Goal: Browse casually

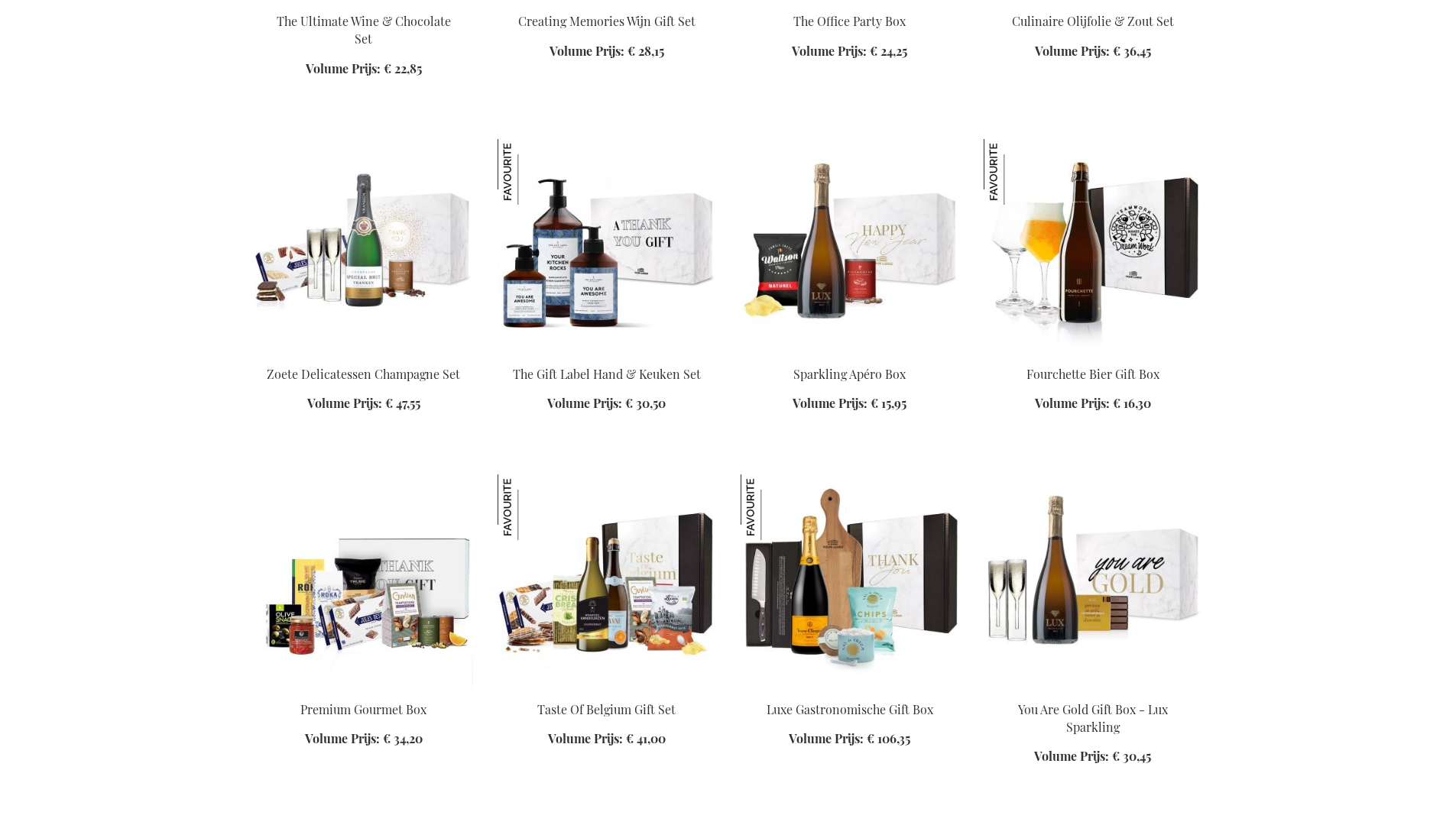
scroll to position [2396, 0]
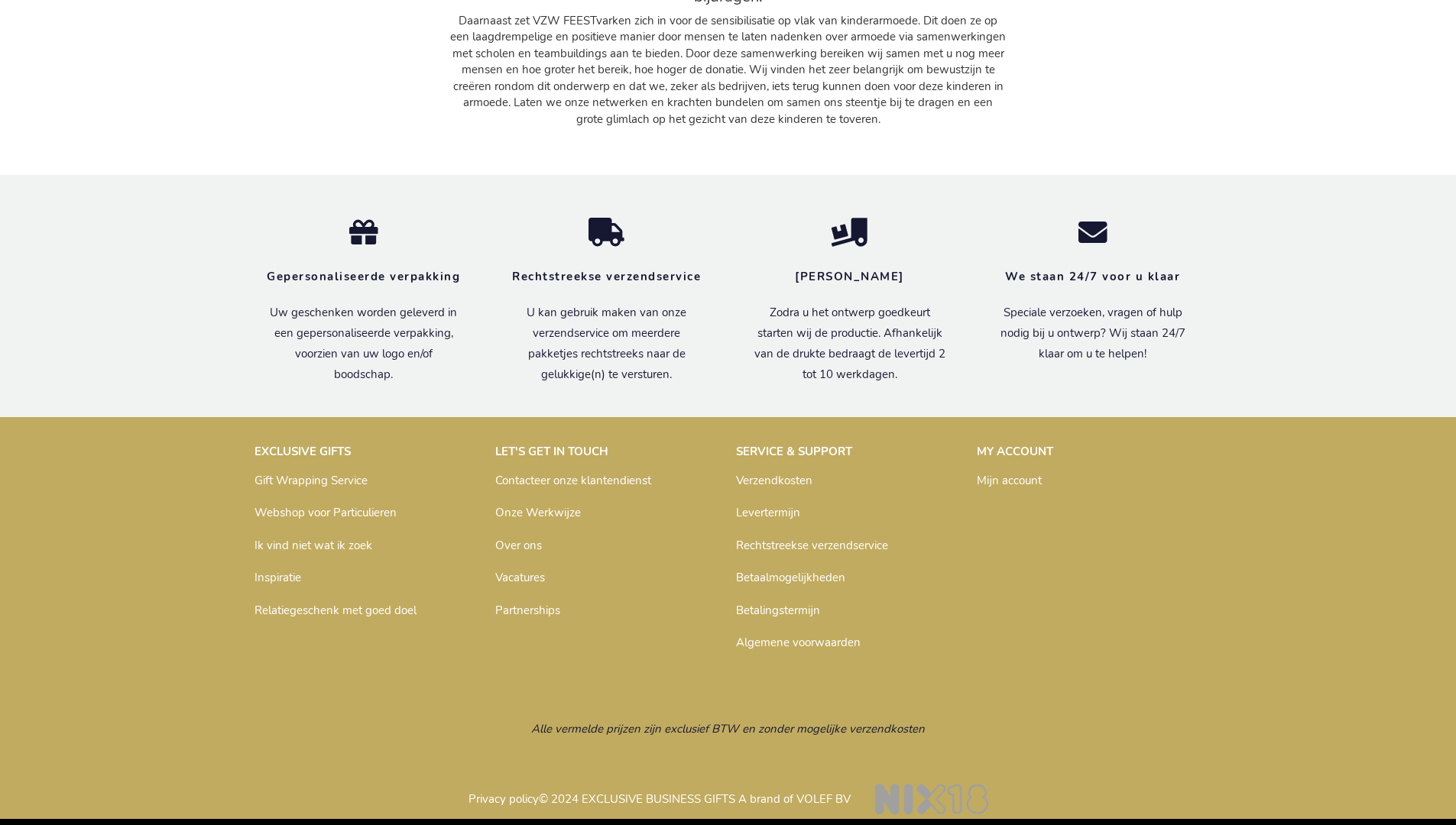
scroll to position [2235, 0]
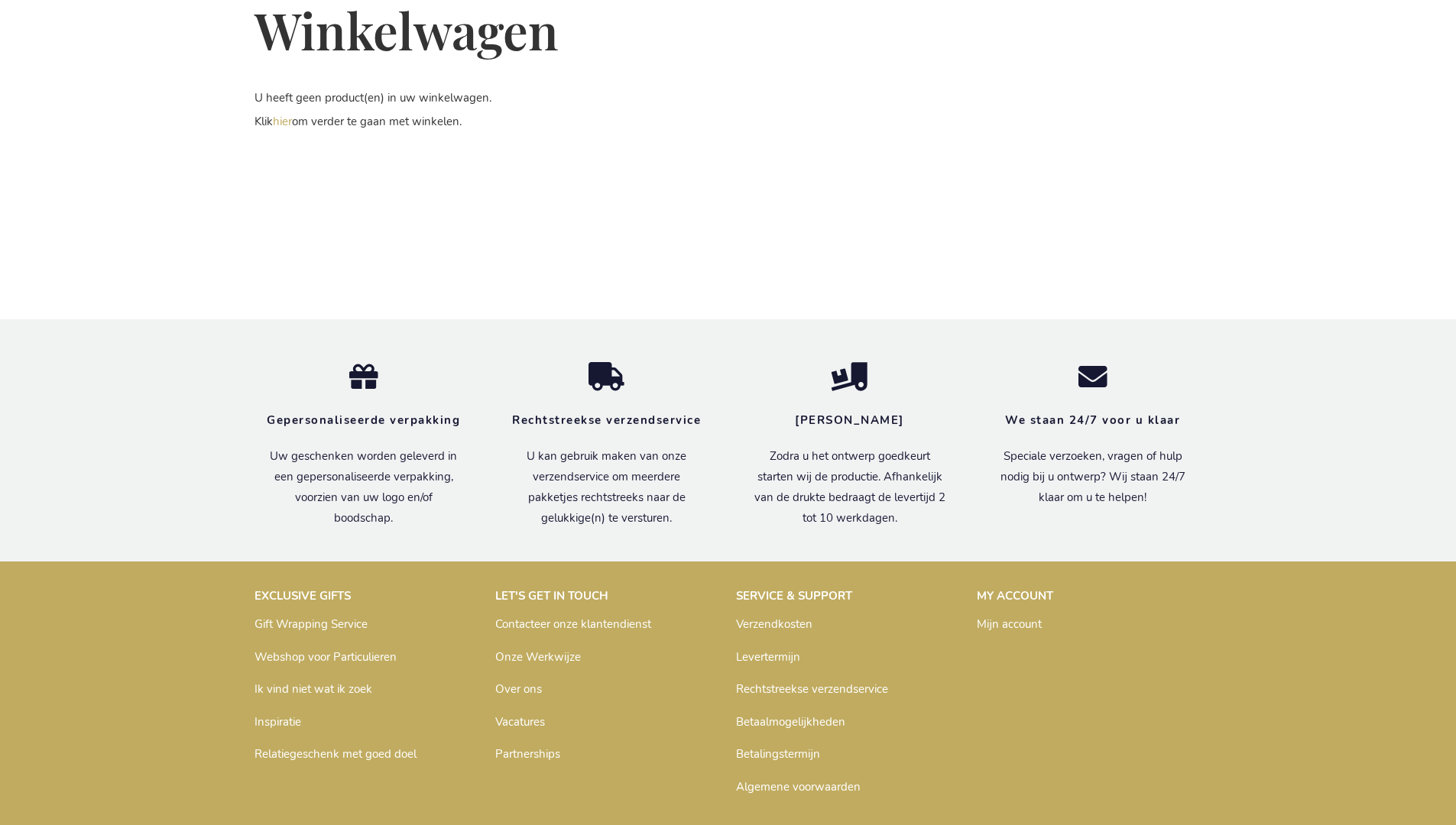
scroll to position [367, 0]
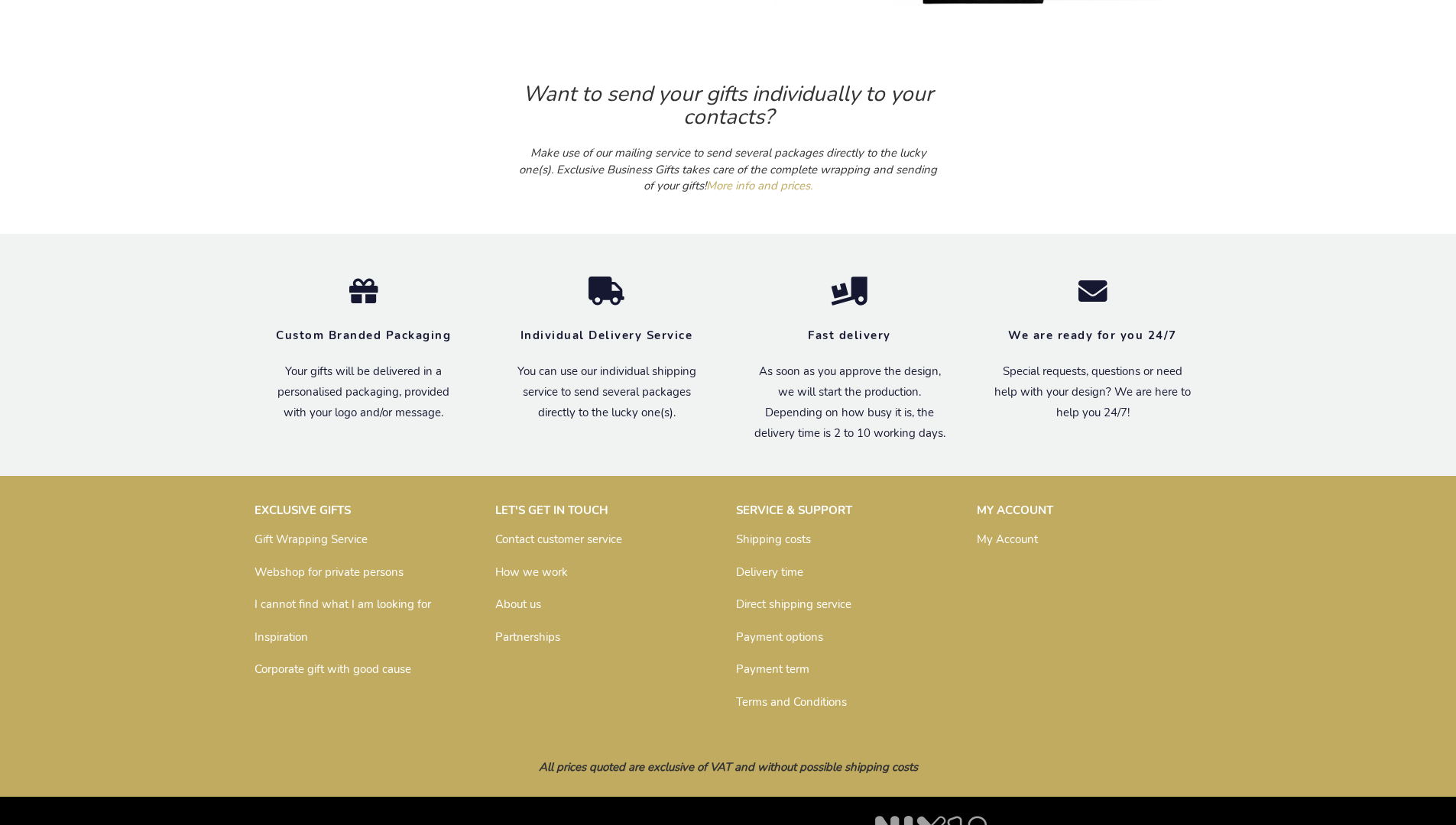
scroll to position [1450, 0]
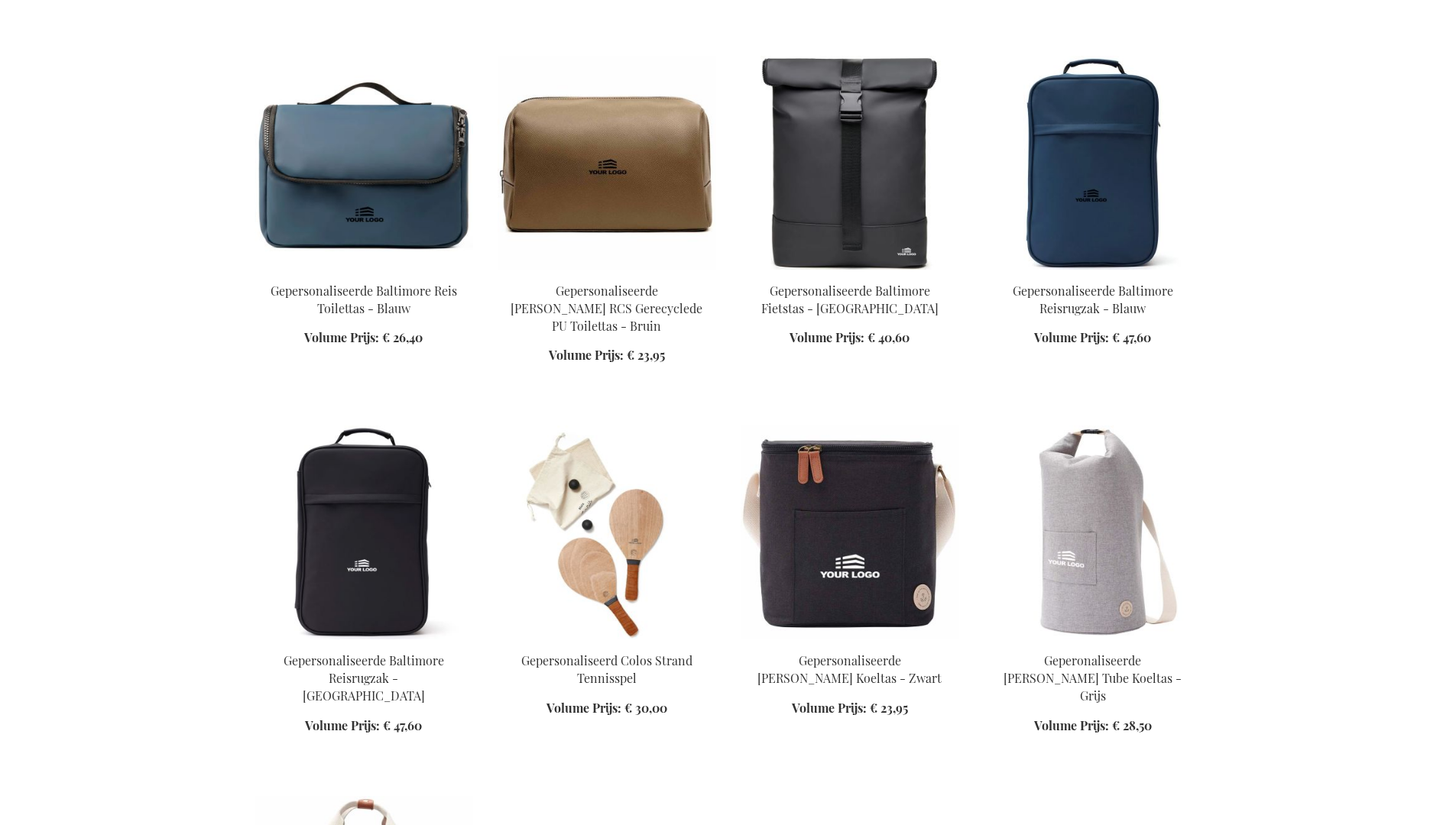
scroll to position [2494, 0]
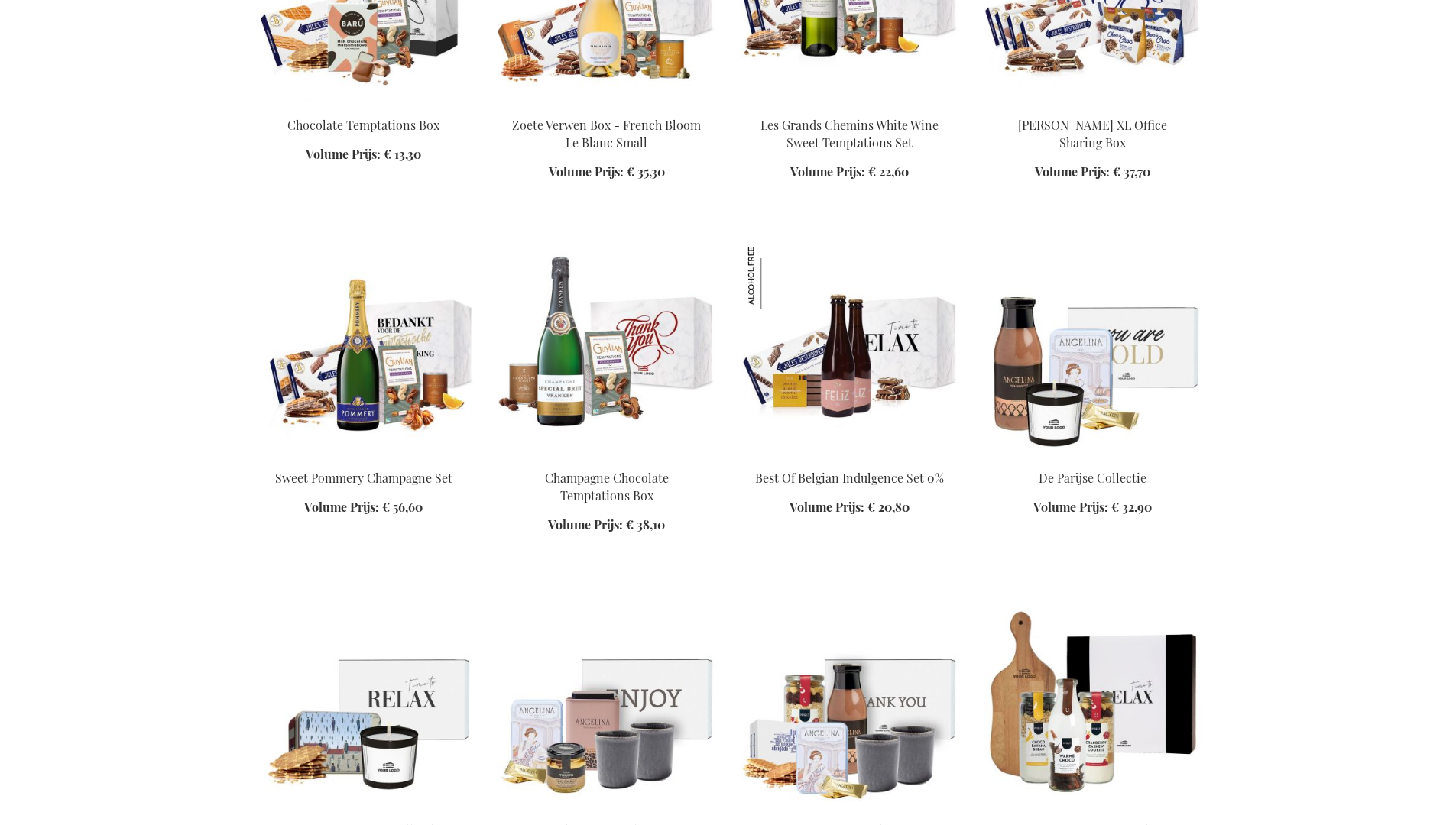
scroll to position [2683, 0]
